Goal: Task Accomplishment & Management: Use online tool/utility

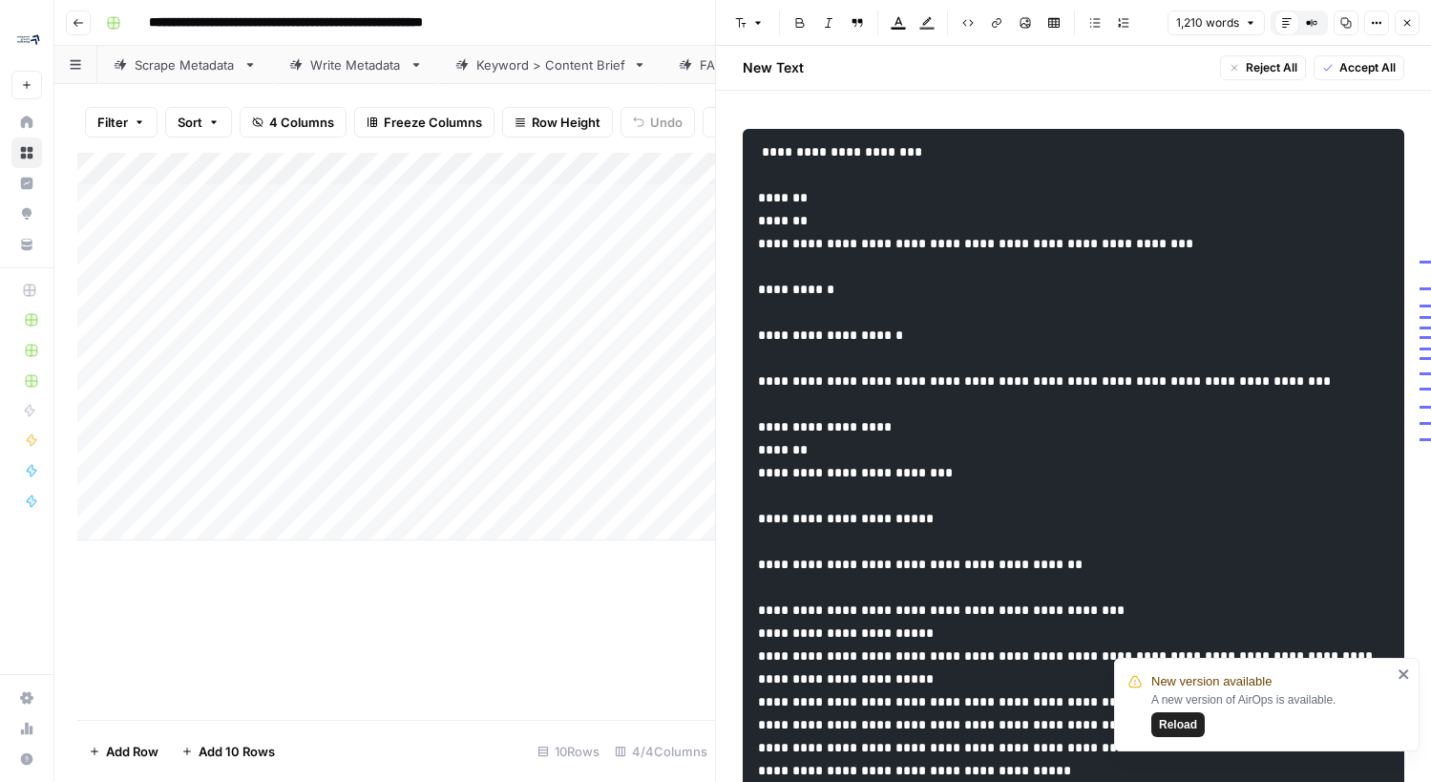
click at [598, 43] on header "**********" at bounding box center [742, 23] width 1376 height 46
click at [1410, 28] on icon "button" at bounding box center [1406, 22] width 11 height 11
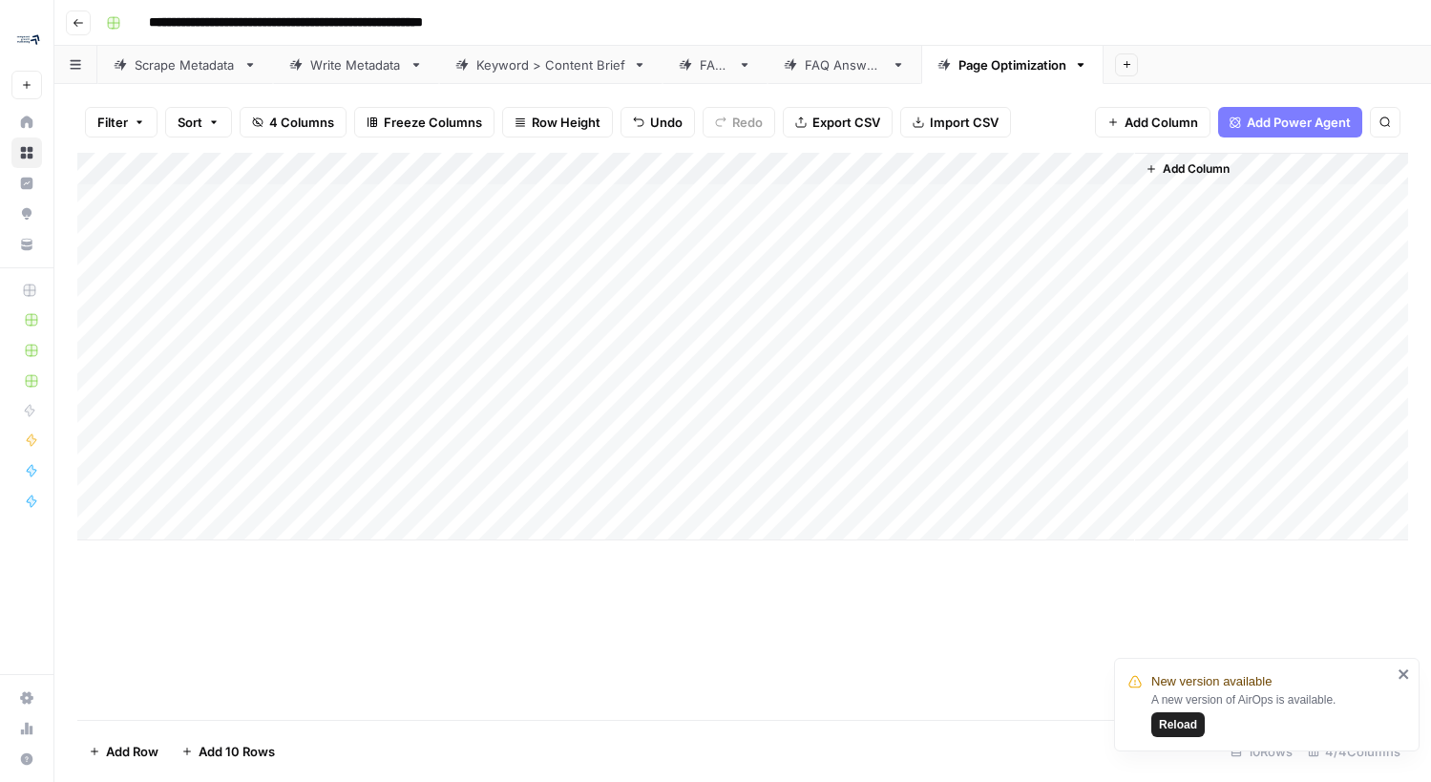
click at [889, 394] on div "Add Column" at bounding box center [742, 347] width 1331 height 388
click at [917, 396] on div "Add Column" at bounding box center [742, 347] width 1331 height 388
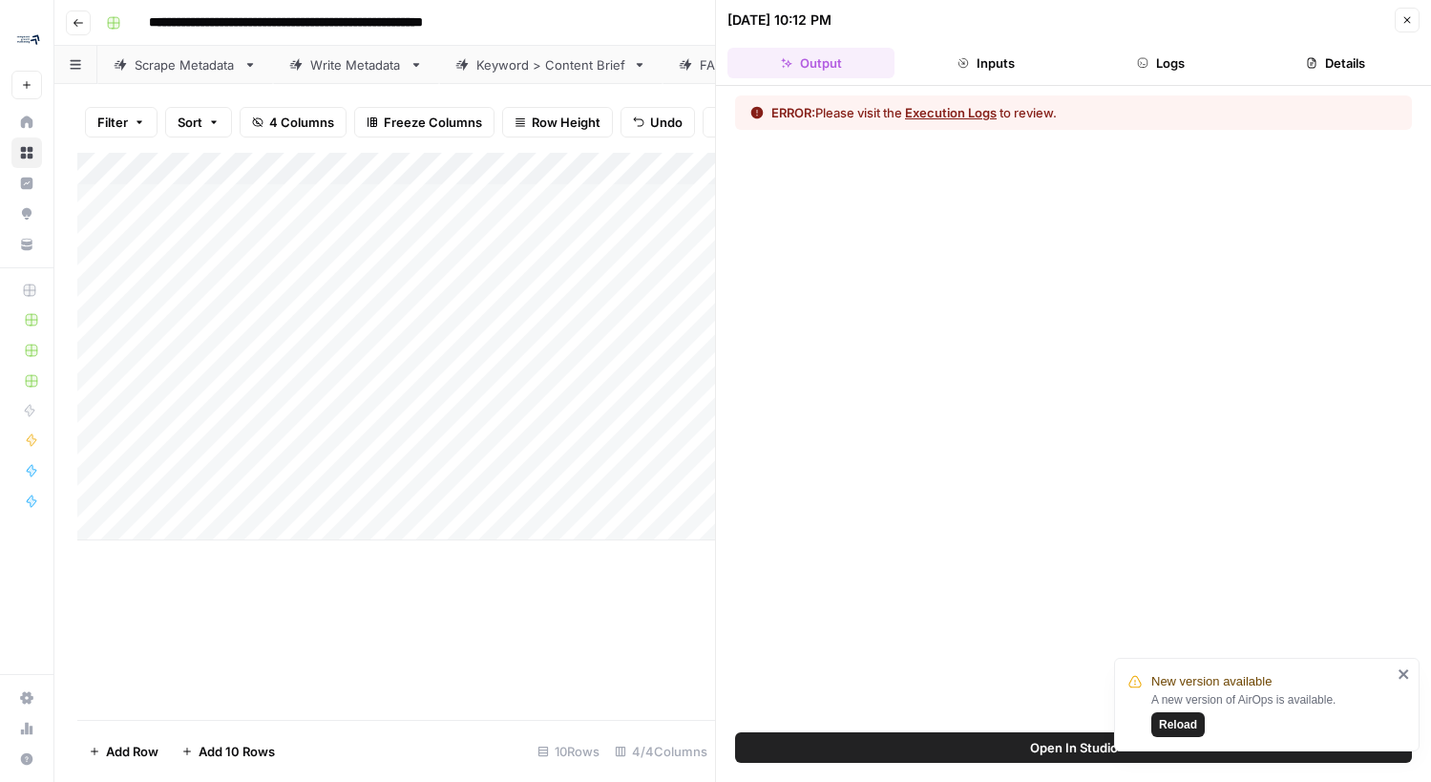
click at [1399, 23] on button "Close" at bounding box center [1407, 20] width 25 height 25
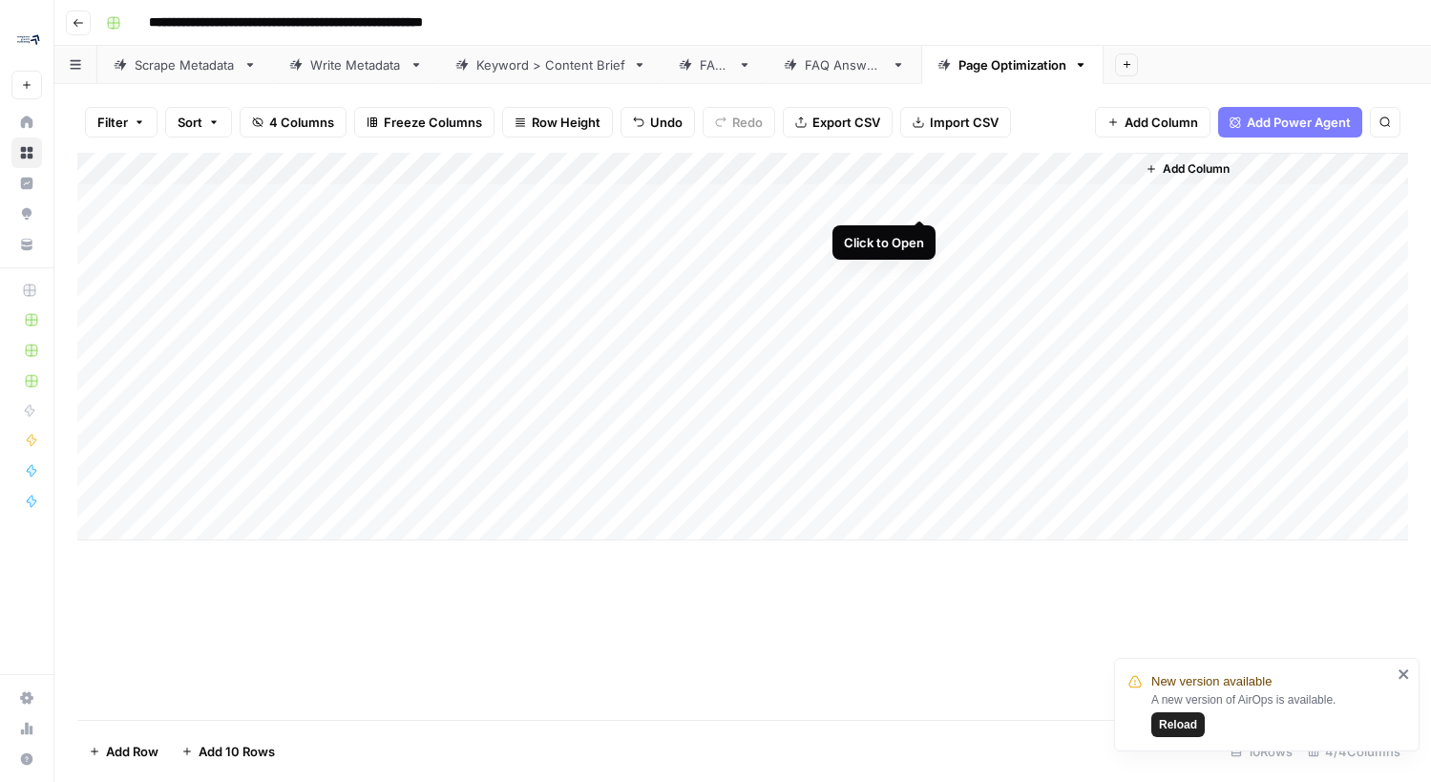
click at [918, 201] on div "Add Column" at bounding box center [742, 347] width 1331 height 388
